Goal: Information Seeking & Learning: Check status

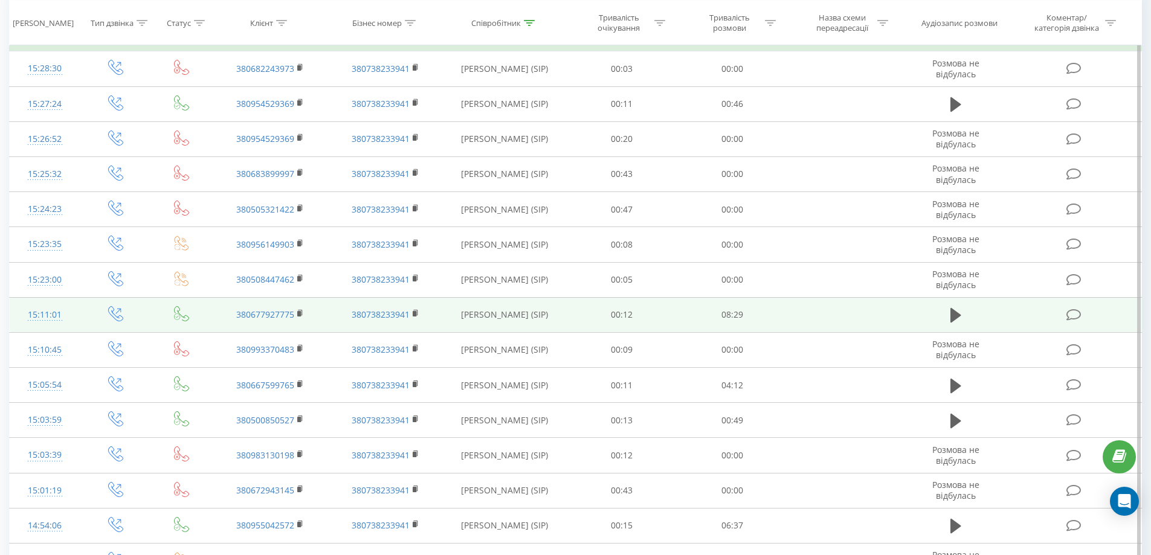
scroll to position [242, 0]
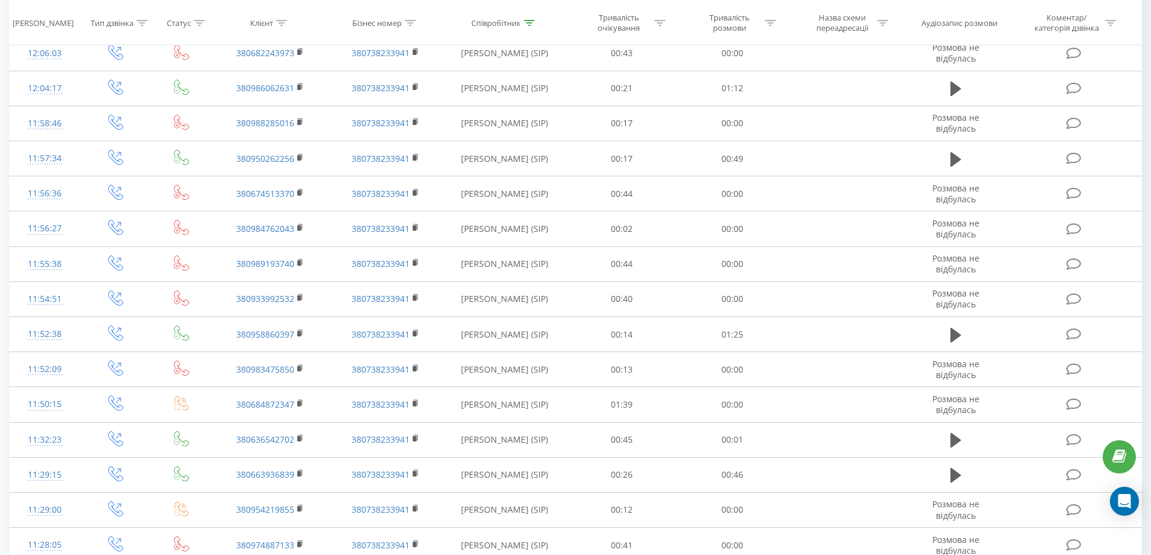
scroll to position [3187, 0]
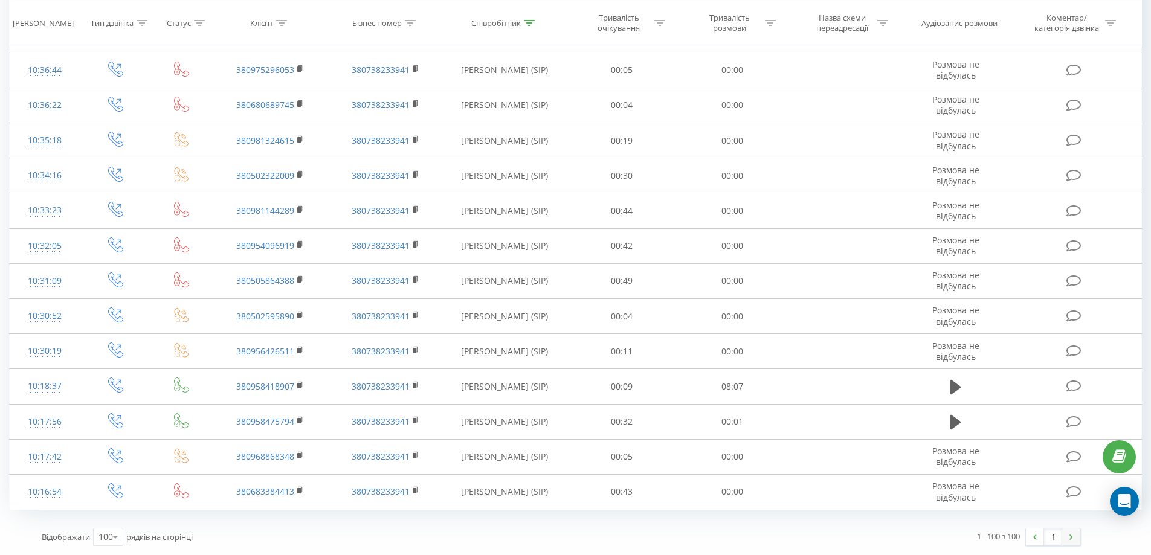
click at [1069, 542] on link at bounding box center [1071, 537] width 18 height 17
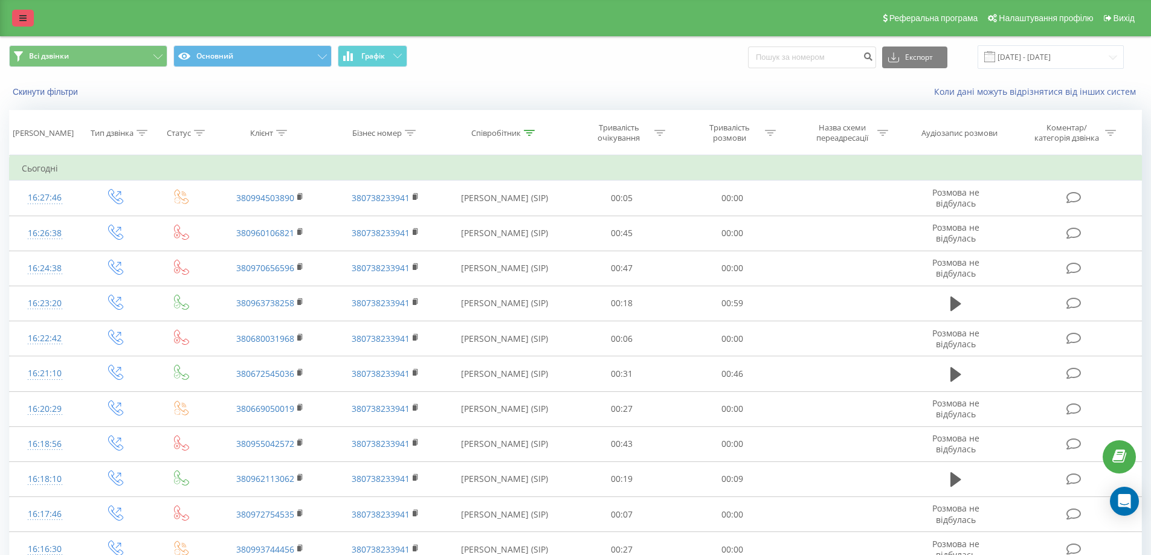
click at [25, 15] on icon at bounding box center [22, 18] width 7 height 8
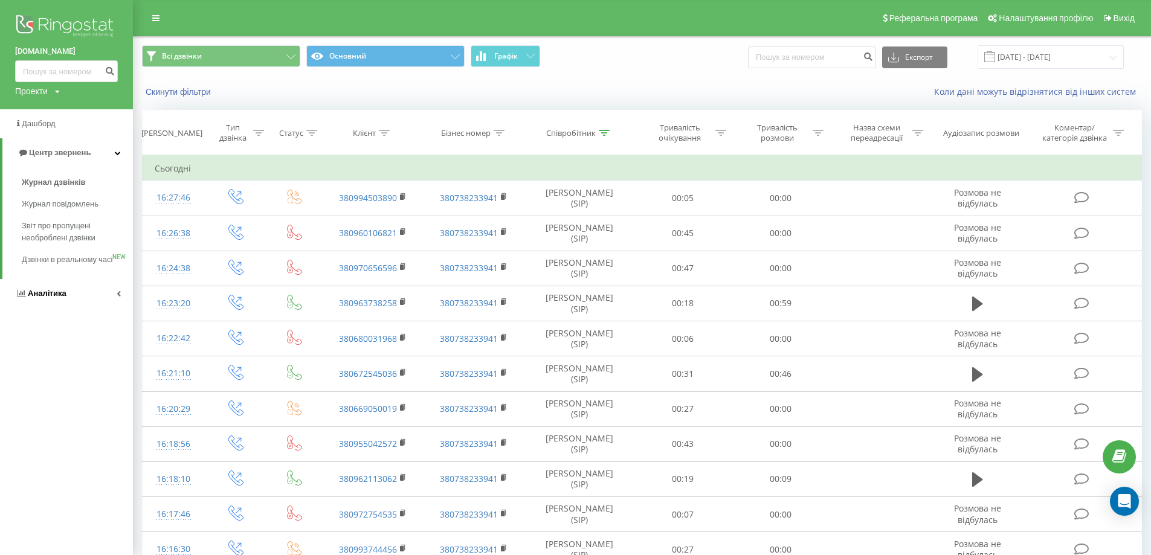
click at [56, 298] on span "Аналiтика" at bounding box center [47, 293] width 39 height 9
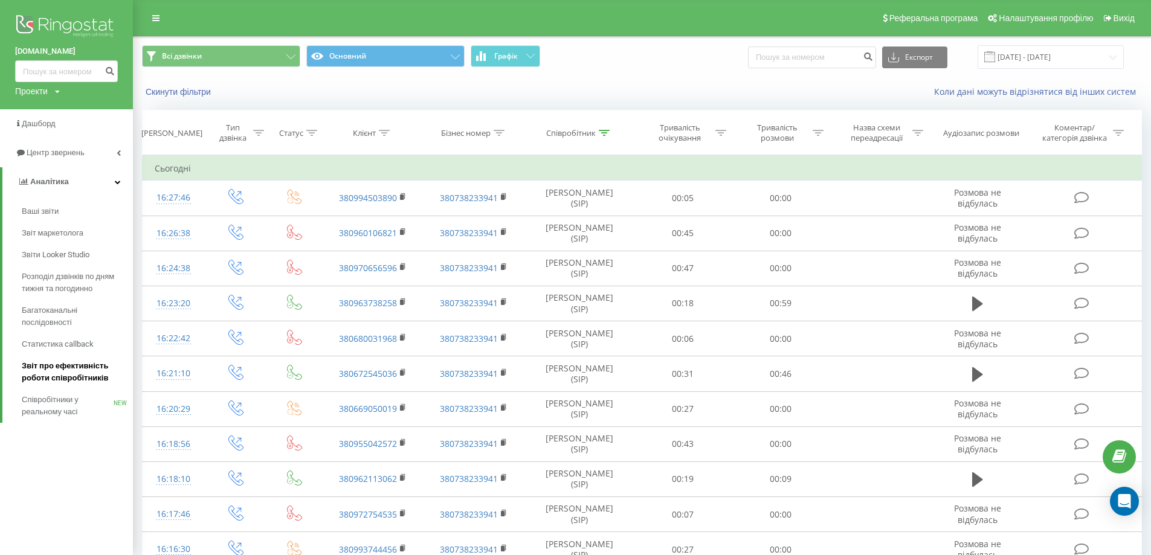
click at [56, 367] on span "Звіт про ефективність роботи співробітників" at bounding box center [74, 372] width 105 height 24
click at [99, 372] on span "Звіт про ефективність роботи співробітників" at bounding box center [74, 372] width 105 height 24
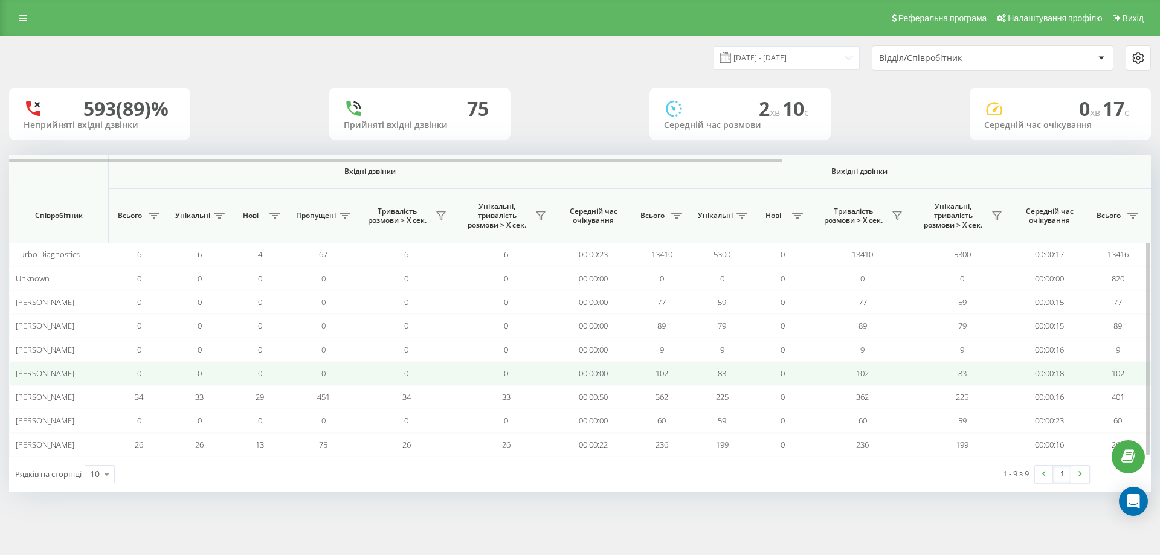
click at [64, 373] on span "Марія Харанжевич" at bounding box center [45, 373] width 59 height 11
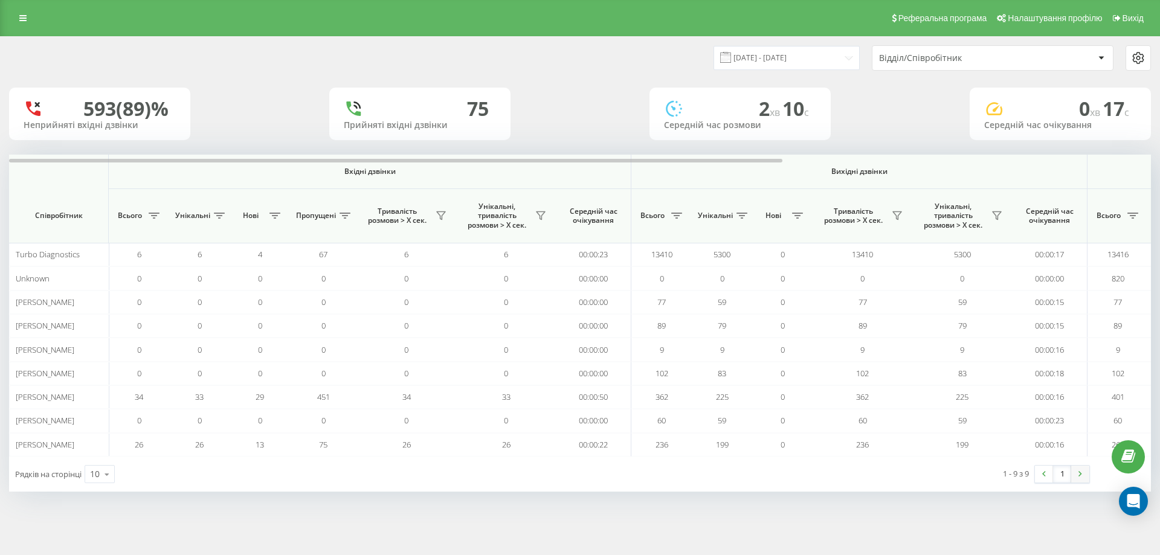
click at [1087, 477] on link at bounding box center [1080, 474] width 18 height 17
click at [1049, 473] on link at bounding box center [1044, 474] width 18 height 17
click at [746, 216] on icon at bounding box center [742, 216] width 11 height 6
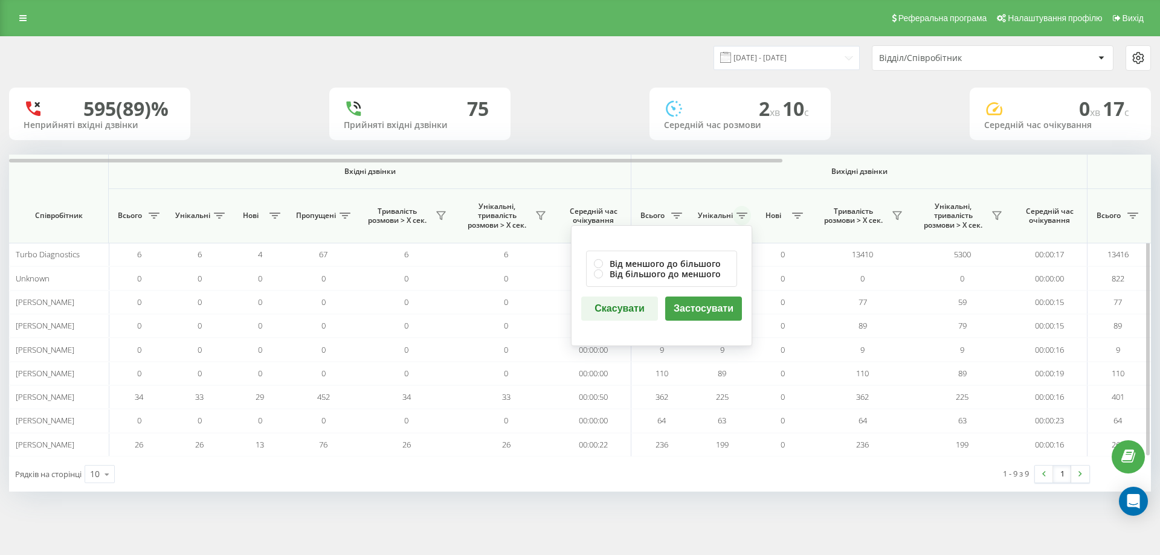
click at [746, 216] on icon at bounding box center [742, 216] width 11 height 6
click at [738, 193] on th "Унікальні Від меншого до більшого Від більшого до меншого Скасувати Застосувати" at bounding box center [722, 216] width 60 height 54
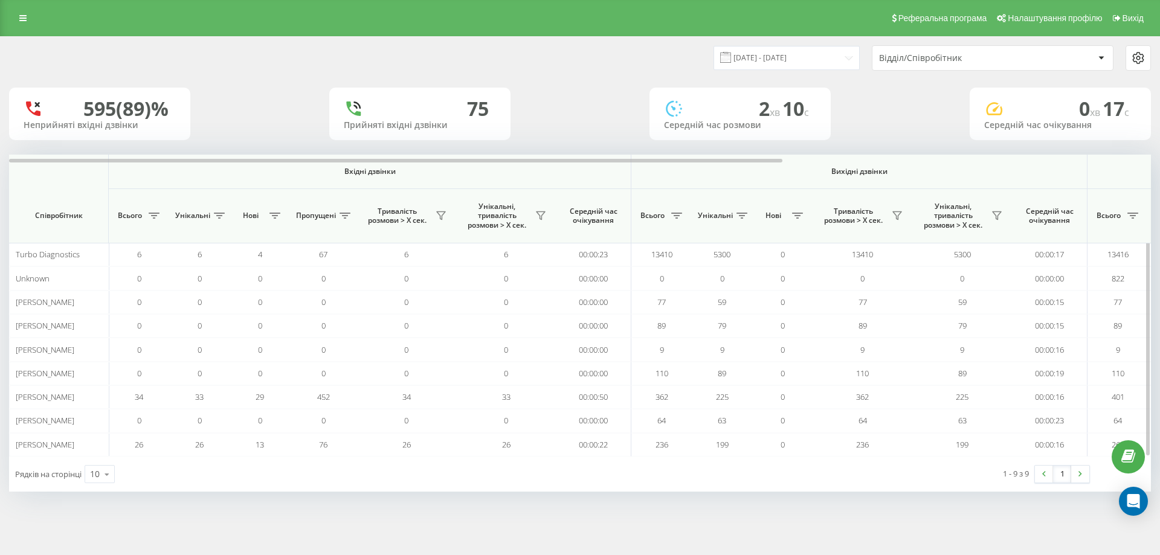
drag, startPoint x: 705, startPoint y: 216, endPoint x: 708, endPoint y: 195, distance: 22.0
click at [709, 196] on th "Унікальні" at bounding box center [722, 216] width 60 height 54
